Goal: Task Accomplishment & Management: Use online tool/utility

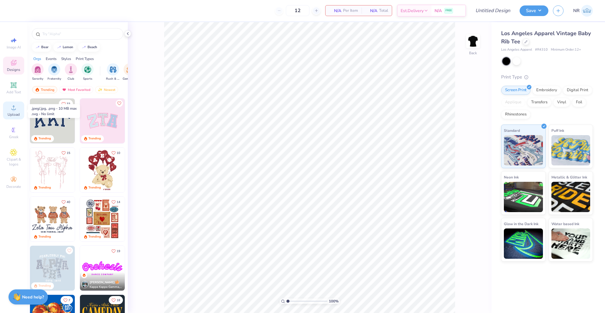
click at [12, 106] on icon at bounding box center [13, 107] width 7 height 7
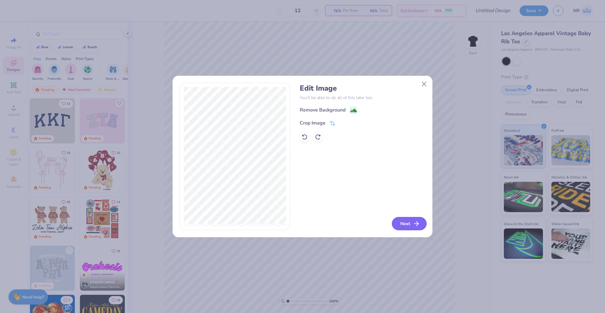
click at [409, 222] on button "Next" at bounding box center [409, 223] width 35 height 13
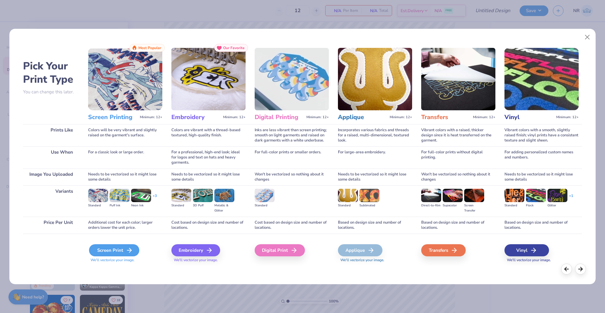
click at [115, 251] on div "Screen Print" at bounding box center [114, 250] width 50 height 12
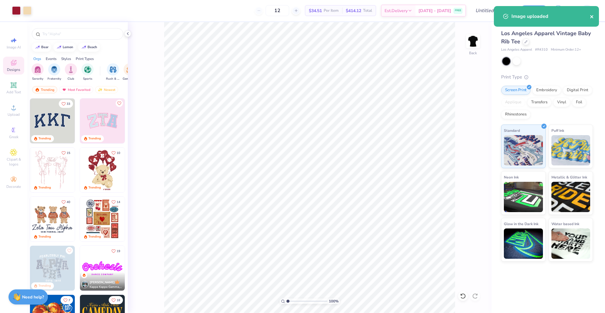
click at [592, 18] on icon "close" at bounding box center [592, 16] width 4 height 5
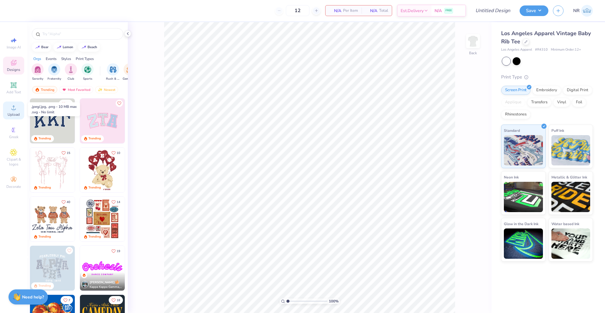
click at [17, 117] on span "Upload" at bounding box center [14, 114] width 12 height 5
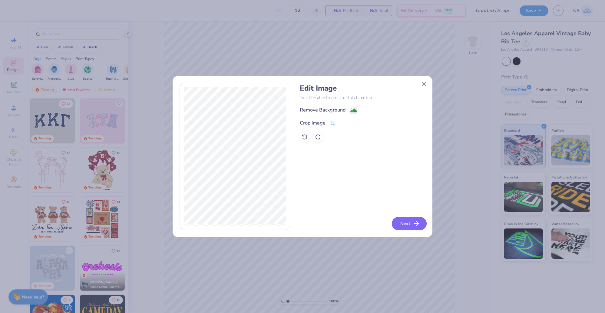
click at [409, 222] on button "Next" at bounding box center [409, 223] width 35 height 13
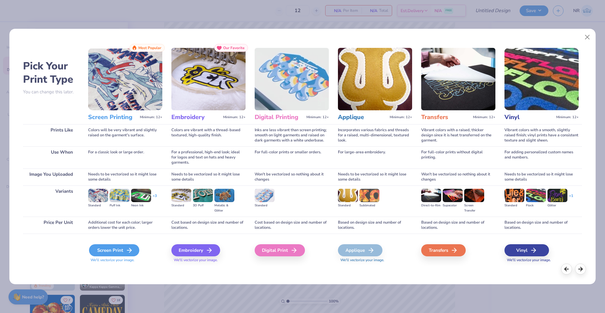
click at [119, 250] on div "Screen Print" at bounding box center [114, 250] width 50 height 12
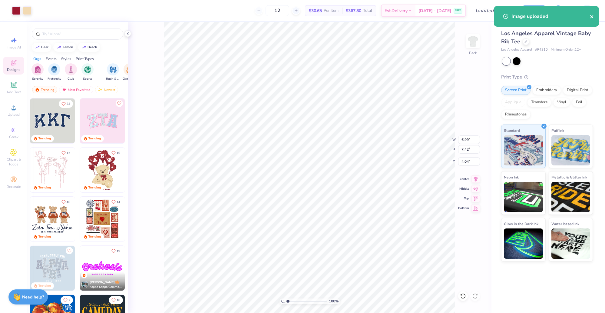
click at [591, 16] on icon "close" at bounding box center [591, 16] width 3 height 3
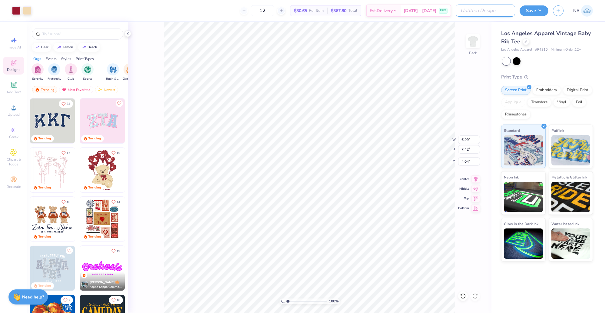
click at [503, 10] on input "Design Title" at bounding box center [484, 11] width 59 height 12
click at [472, 7] on input "bb bash la rib tee" at bounding box center [484, 11] width 59 height 12
type input "bb pr la rib tee"
click at [533, 15] on div "Save" at bounding box center [533, 10] width 29 height 11
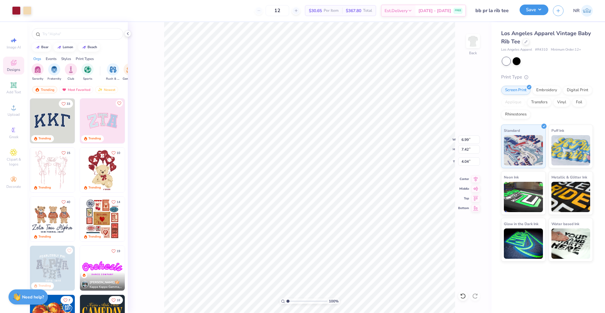
click at [529, 10] on button "Save" at bounding box center [533, 10] width 29 height 11
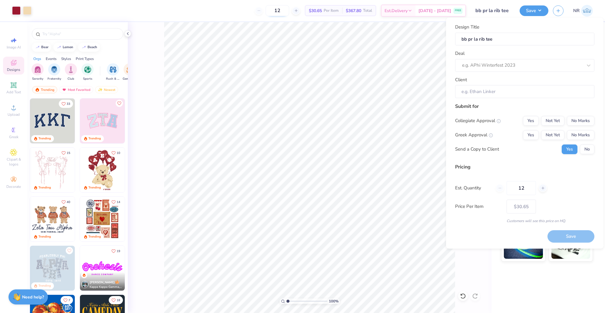
click at [288, 10] on input "12" at bounding box center [277, 10] width 24 height 11
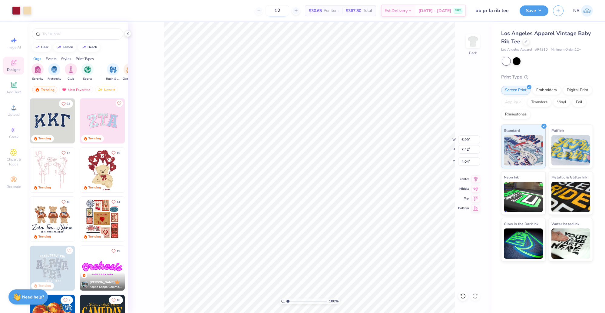
type input "1"
type input "70"
click at [527, 14] on button "Save" at bounding box center [533, 10] width 29 height 11
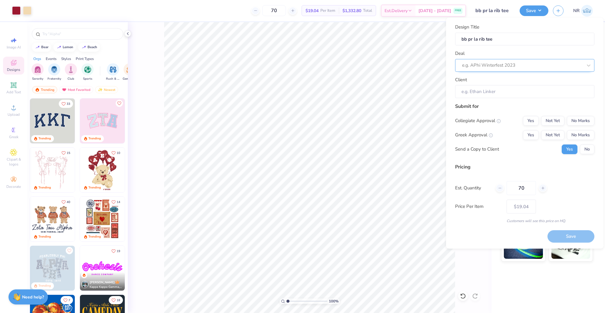
click at [501, 69] on div "e.g. APhi Winterfest 2023" at bounding box center [522, 65] width 122 height 9
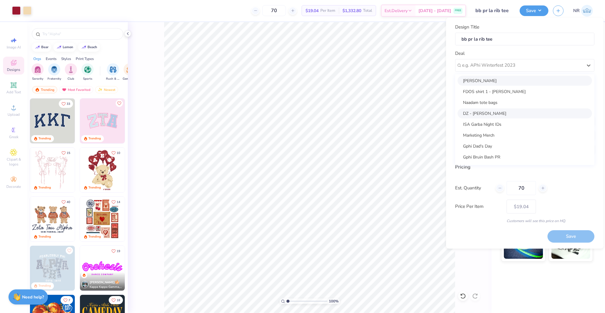
scroll to position [73, 0]
click at [493, 119] on div "Gphi Bruin Bash PR" at bounding box center [524, 118] width 134 height 10
type input "Natalia Capote"
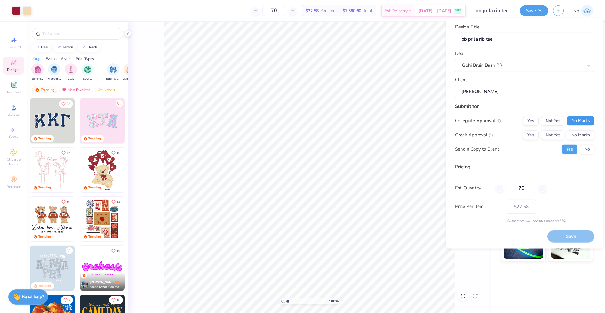
click at [583, 118] on button "No Marks" at bounding box center [581, 121] width 28 height 10
click at [534, 134] on button "Yes" at bounding box center [531, 135] width 16 height 10
click at [592, 148] on button "No" at bounding box center [587, 149] width 15 height 10
click at [576, 236] on button "Save" at bounding box center [570, 236] width 47 height 12
type input "– –"
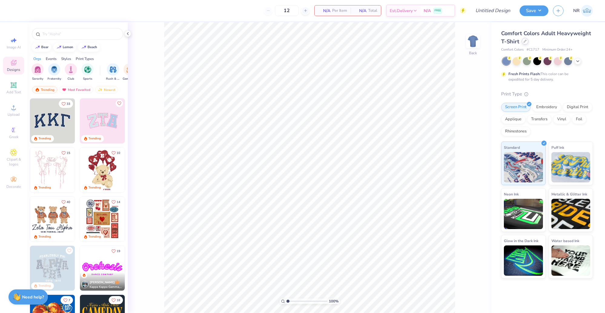
click at [526, 40] on div at bounding box center [524, 41] width 7 height 7
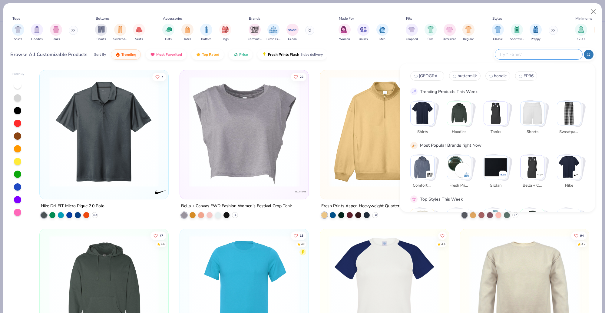
click at [555, 52] on input "text" at bounding box center [537, 54] width 79 height 7
paste input "1010BE)"
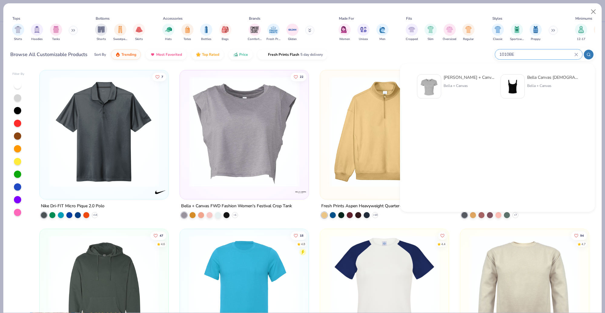
type input "1010BE"
click at [446, 79] on div "Bella + Canvas Ladies' Micro Ribbed Baby Tee" at bounding box center [468, 77] width 51 height 6
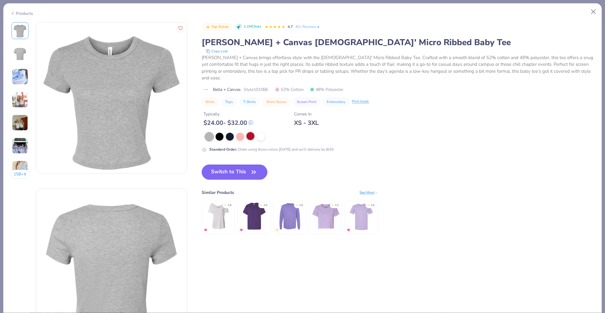
click at [252, 132] on div at bounding box center [250, 136] width 8 height 8
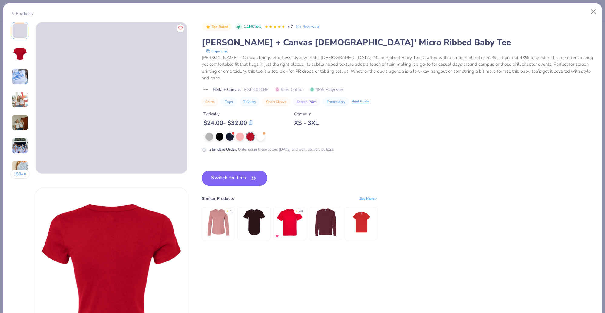
click at [244, 170] on button "Switch to This" at bounding box center [235, 177] width 66 height 15
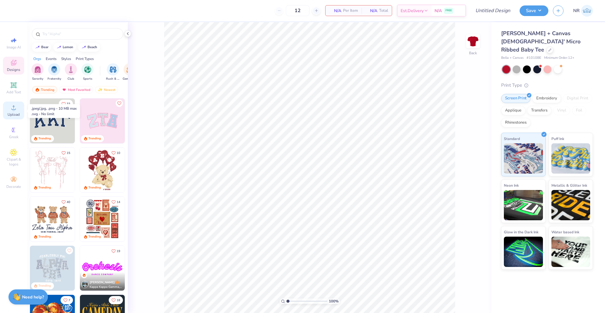
click at [16, 109] on icon at bounding box center [13, 107] width 7 height 7
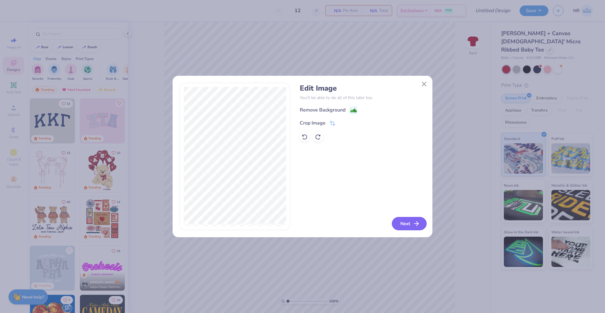
click at [412, 219] on button "Next" at bounding box center [409, 223] width 35 height 13
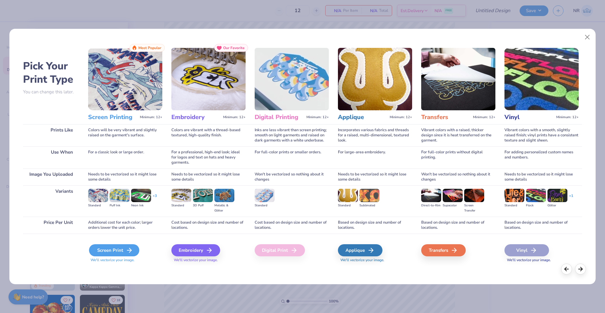
click at [126, 250] on icon at bounding box center [129, 249] width 7 height 7
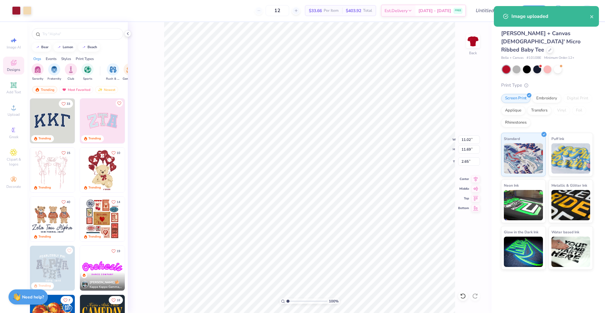
type input "1.78"
click at [592, 18] on icon "close" at bounding box center [592, 16] width 4 height 5
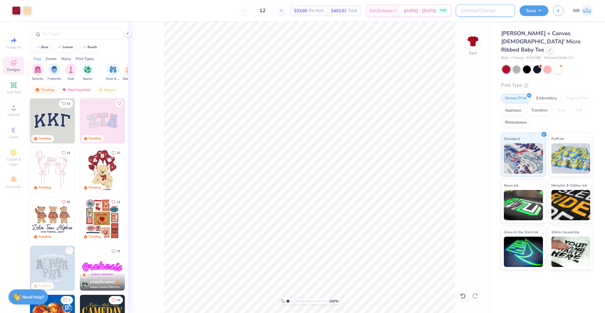
click at [492, 11] on input "Design Title" at bounding box center [484, 11] width 59 height 12
type input "bella baby tee bb pr"
click at [534, 12] on button "Save" at bounding box center [533, 10] width 29 height 11
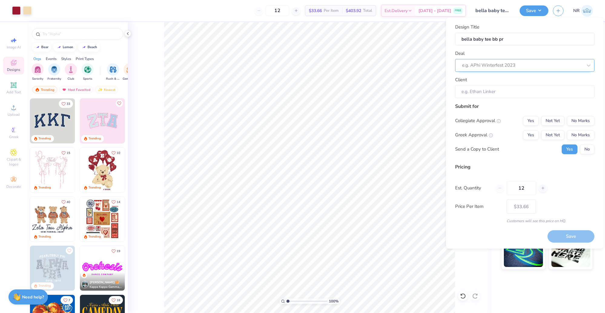
click at [491, 60] on div "e.g. APhi Winterfest 2023" at bounding box center [524, 65] width 139 height 13
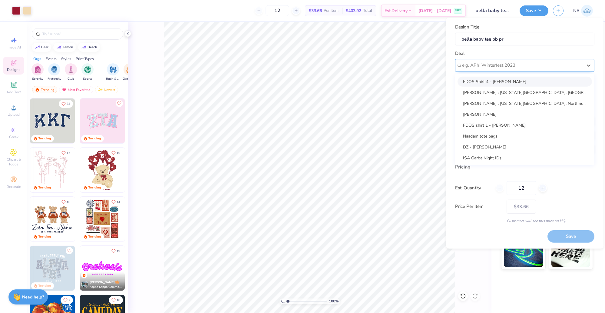
click at [489, 65] on div at bounding box center [522, 65] width 120 height 8
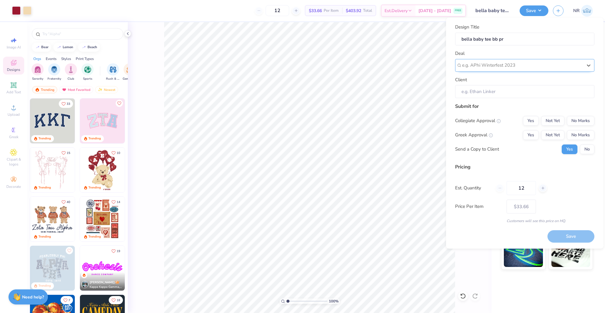
click at [490, 64] on div at bounding box center [522, 65] width 120 height 8
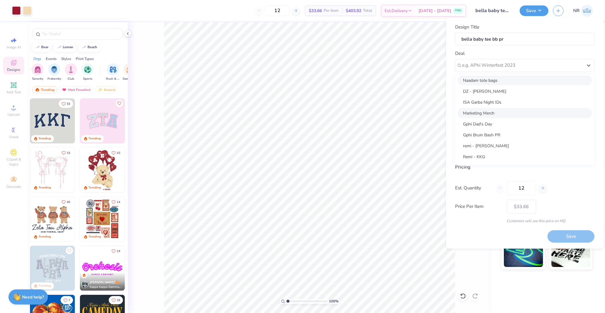
scroll to position [57, 0]
click at [486, 131] on div "Gphi Bruin Bash PR" at bounding box center [524, 133] width 134 height 10
type input "Natalia Capote"
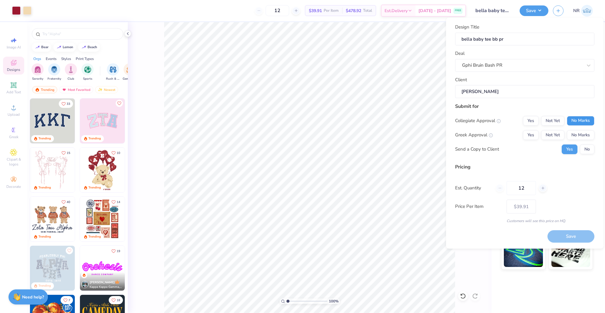
click at [578, 117] on button "No Marks" at bounding box center [581, 121] width 28 height 10
click at [534, 133] on button "Yes" at bounding box center [531, 135] width 16 height 10
type input "$39.91"
click at [529, 185] on input "12" at bounding box center [520, 188] width 29 height 14
type input "1"
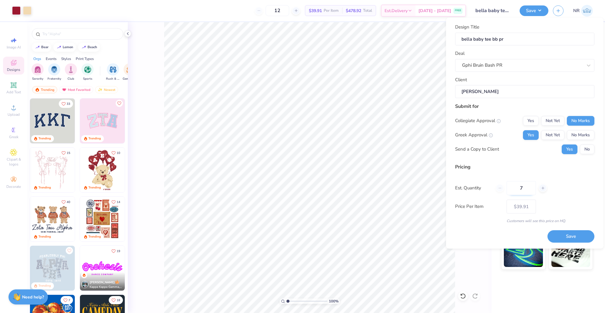
type input "70"
type input "$22.63"
type input "70"
click at [584, 150] on button "No" at bounding box center [587, 149] width 15 height 10
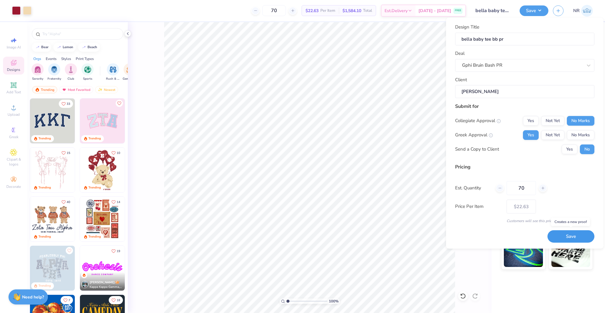
click at [569, 233] on button "Save" at bounding box center [570, 236] width 47 height 12
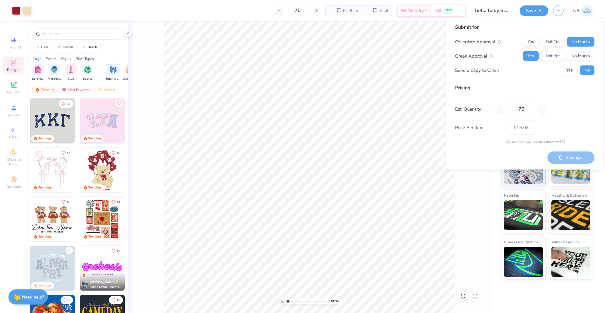
type input "– –"
